Goal: Find specific page/section: Find specific page/section

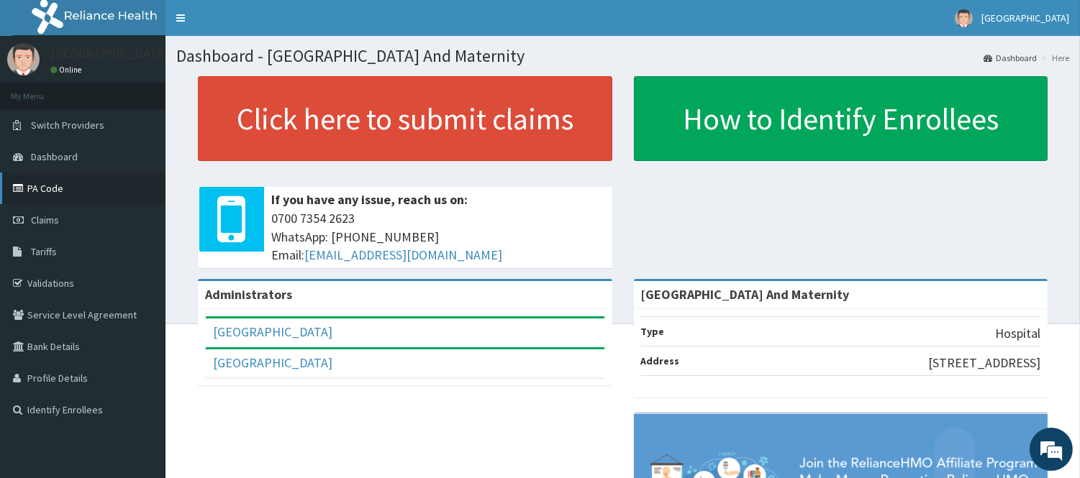
click at [45, 190] on link "PA Code" at bounding box center [82, 189] width 165 height 32
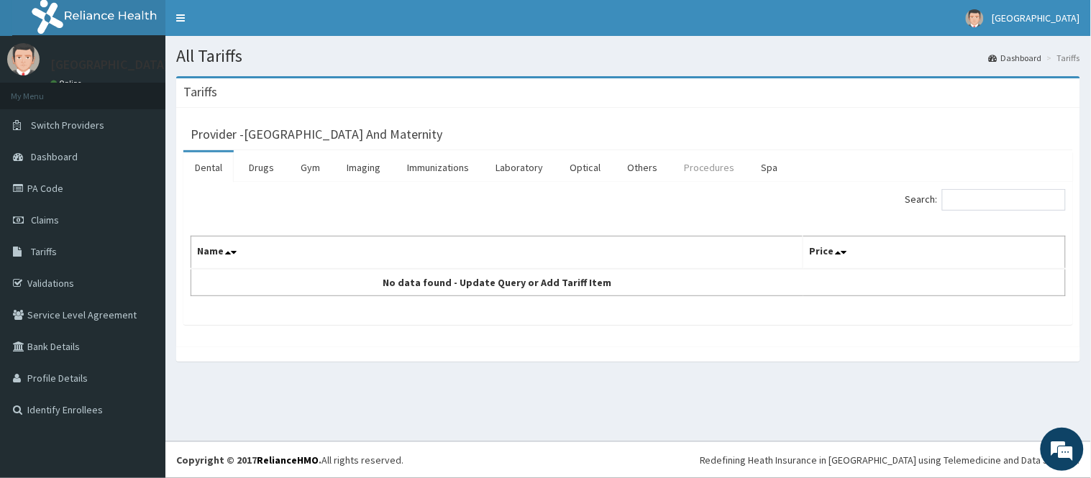
click at [693, 168] on link "Procedures" at bounding box center [710, 168] width 74 height 30
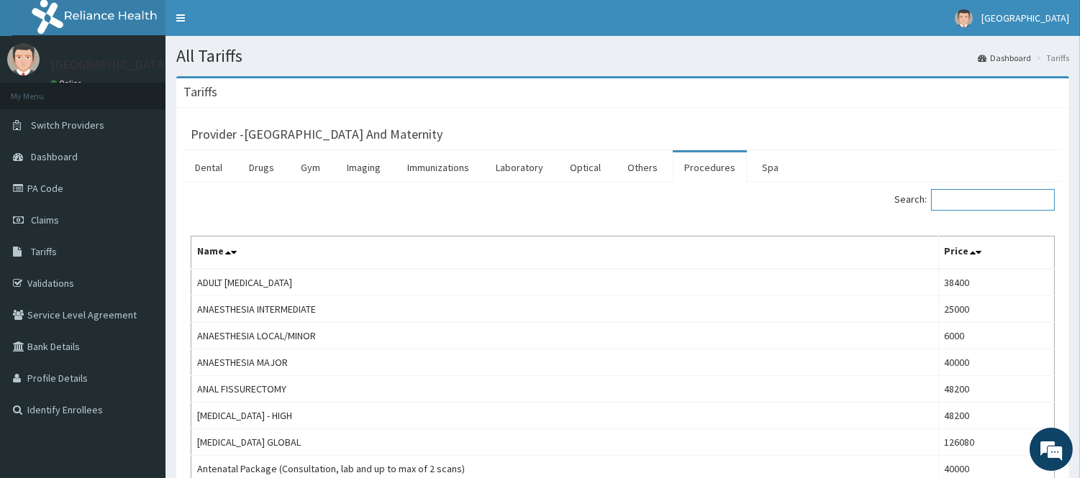
click at [969, 198] on input "Search:" at bounding box center [993, 200] width 124 height 22
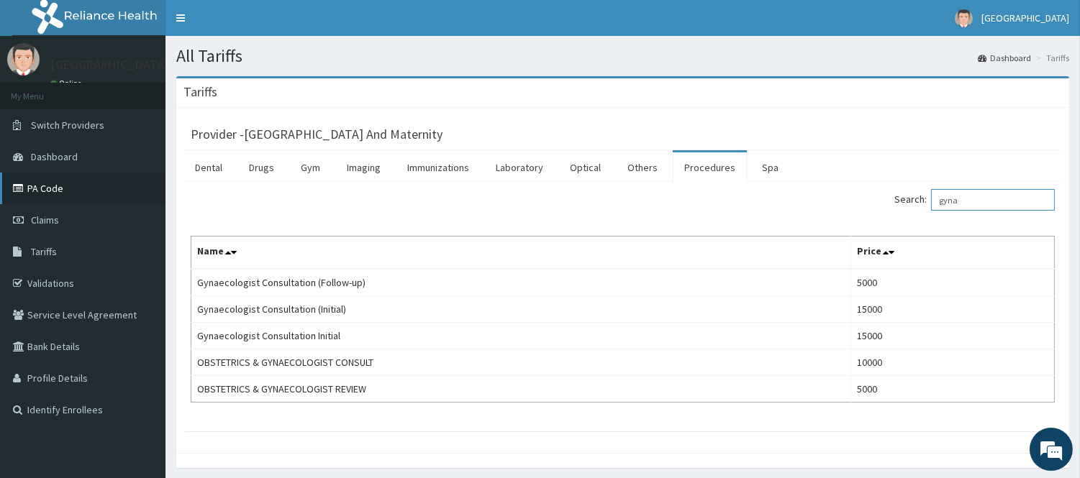
type input "gyna"
click at [103, 203] on link "PA Code" at bounding box center [82, 189] width 165 height 32
